Goal: Transaction & Acquisition: Purchase product/service

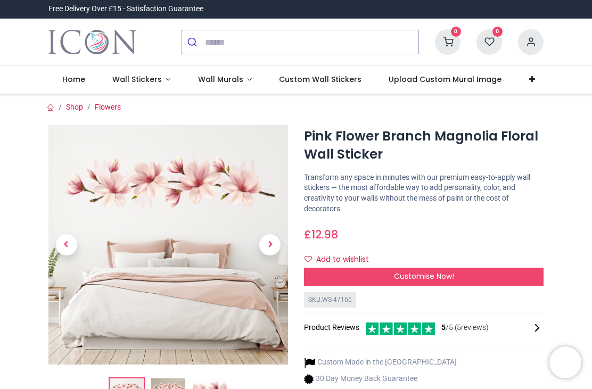
click at [242, 76] on link "Wall Murals" at bounding box center [224, 80] width 81 height 28
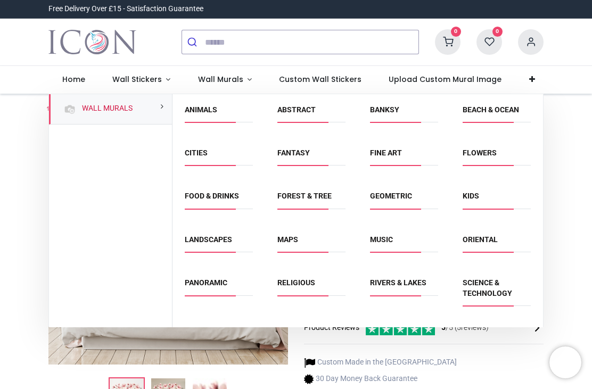
click at [484, 154] on link "Flowers" at bounding box center [480, 153] width 34 height 9
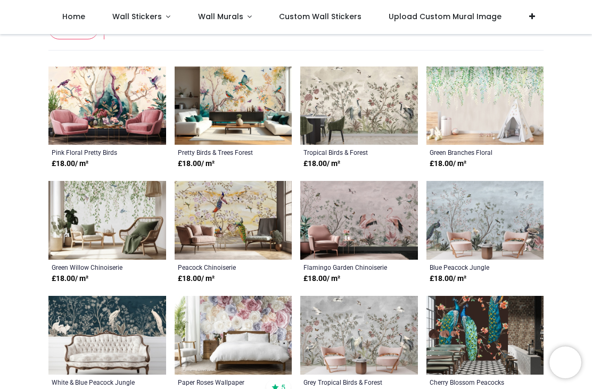
scroll to position [217, 0]
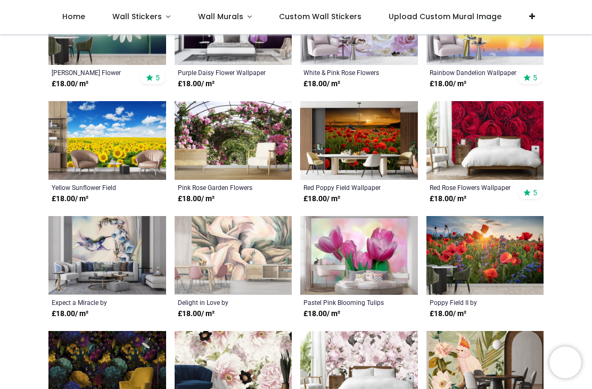
scroll to position [1445, 0]
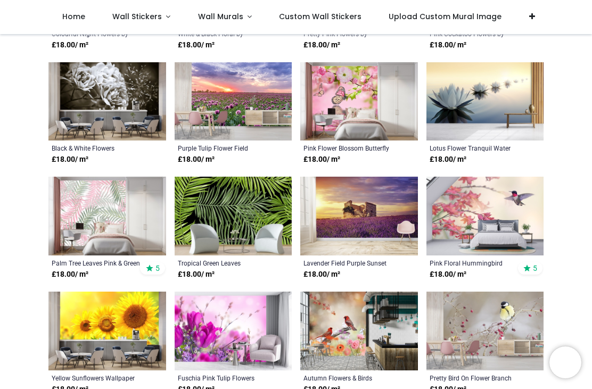
scroll to position [1829, 0]
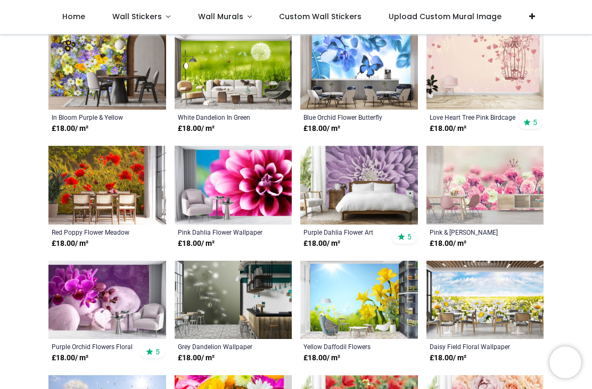
scroll to position [2778, 0]
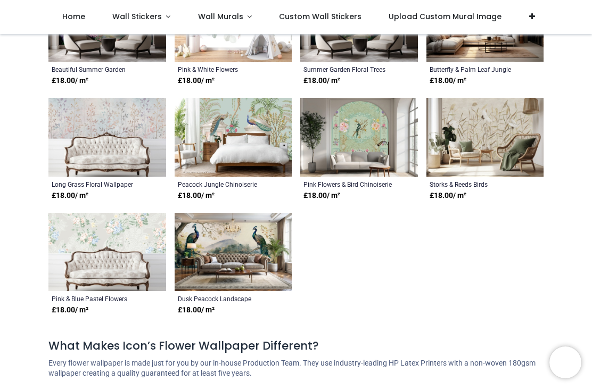
scroll to position [3975, 0]
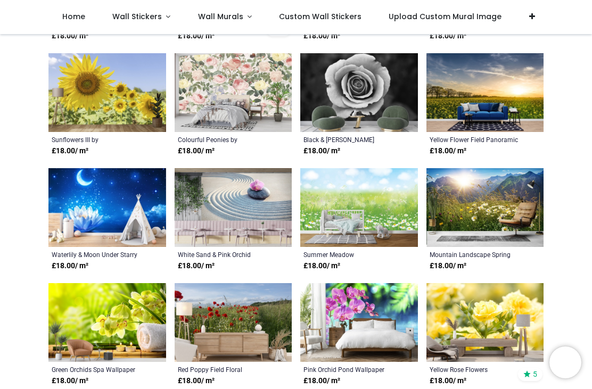
scroll to position [2294, 0]
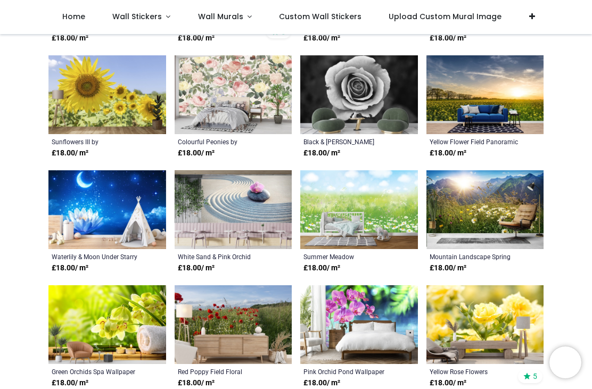
click at [440, 14] on span "Upload Custom Mural Image" at bounding box center [445, 16] width 113 height 11
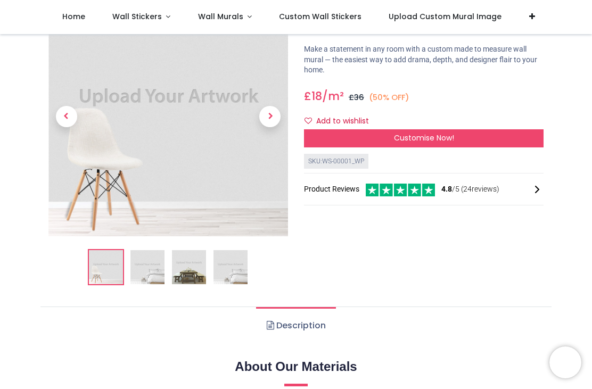
scroll to position [68, 0]
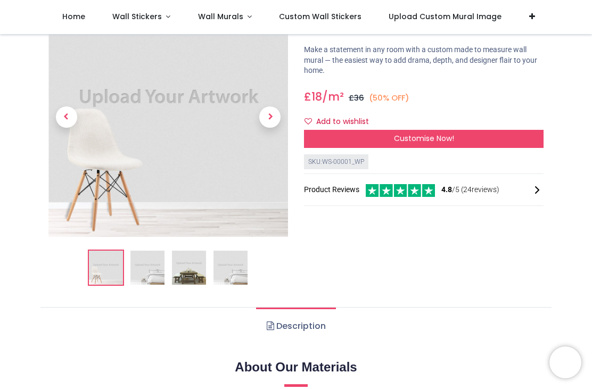
click at [155, 275] on img at bounding box center [147, 268] width 34 height 34
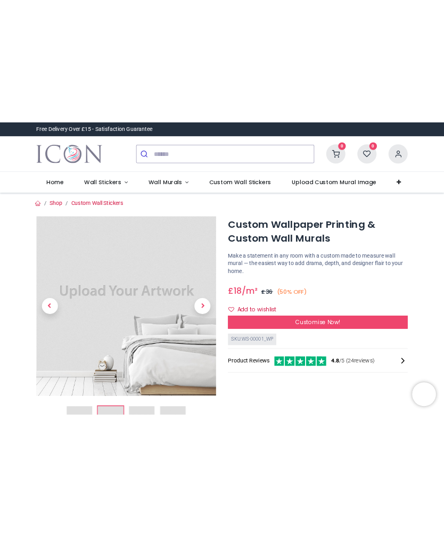
scroll to position [0, 0]
